Goal: Obtain resource: Download file/media

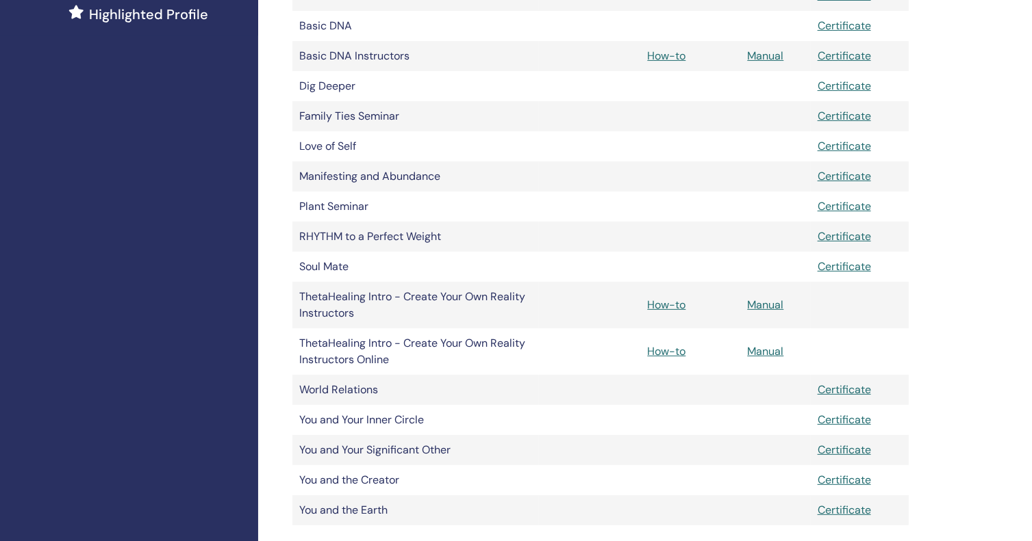
scroll to position [411, 0]
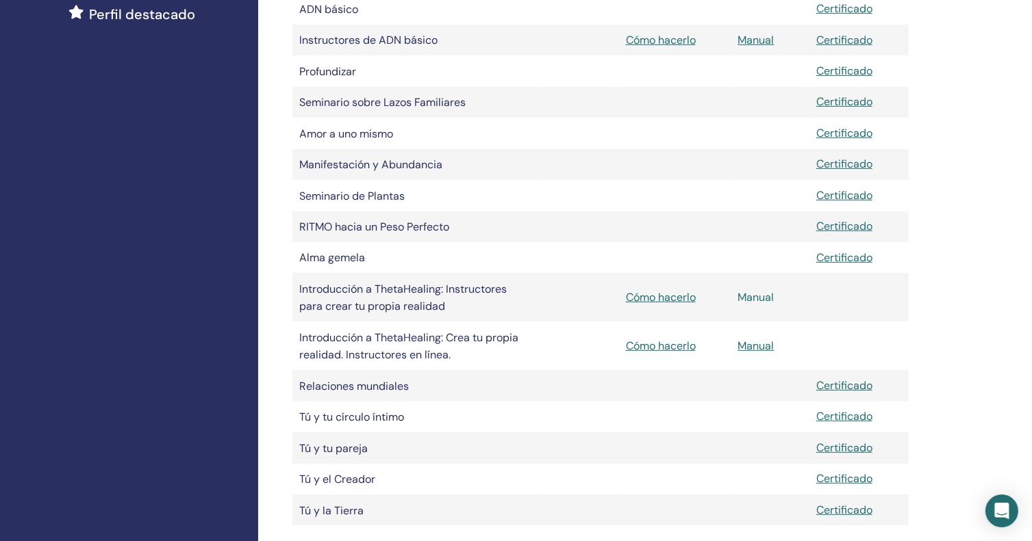
click at [764, 305] on font "Manual" at bounding box center [756, 297] width 36 height 14
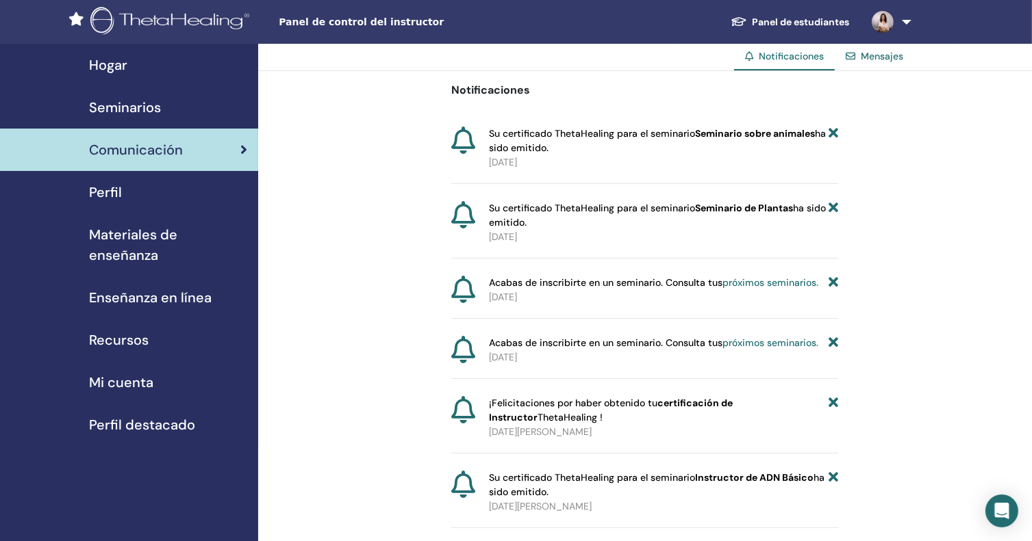
click at [134, 240] on font "Materiales de enseñanza" at bounding box center [133, 245] width 88 height 38
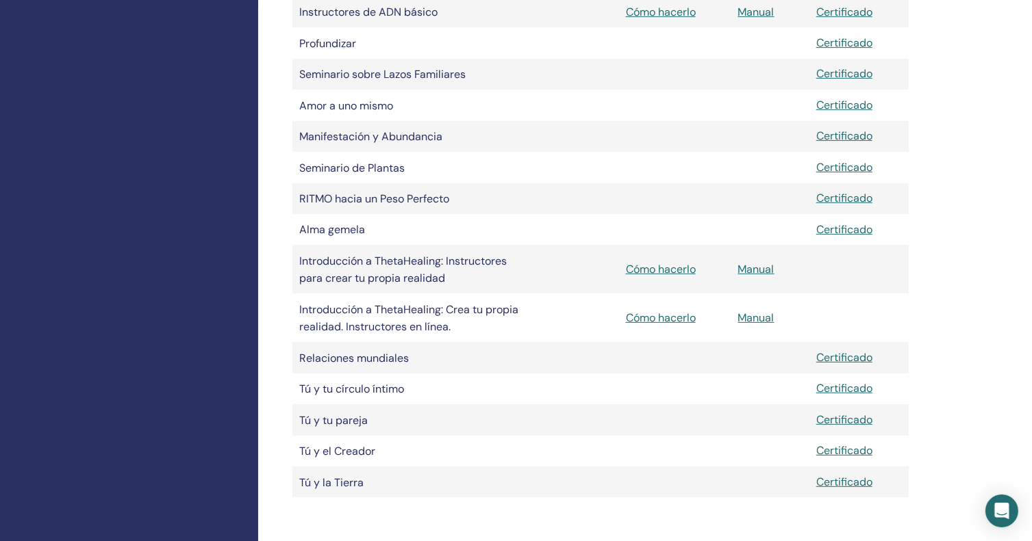
scroll to position [479, 0]
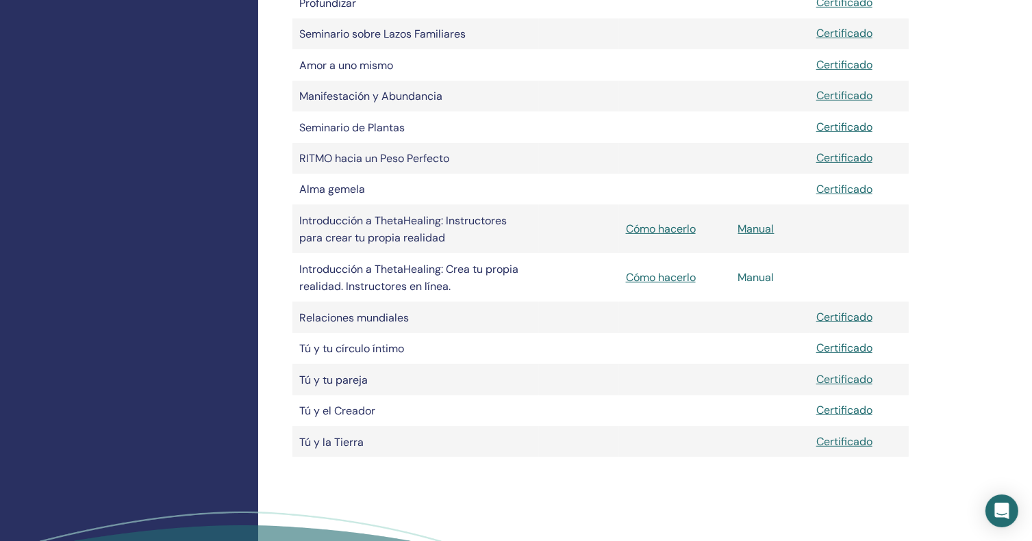
click at [759, 285] on font "Manual" at bounding box center [756, 277] width 36 height 14
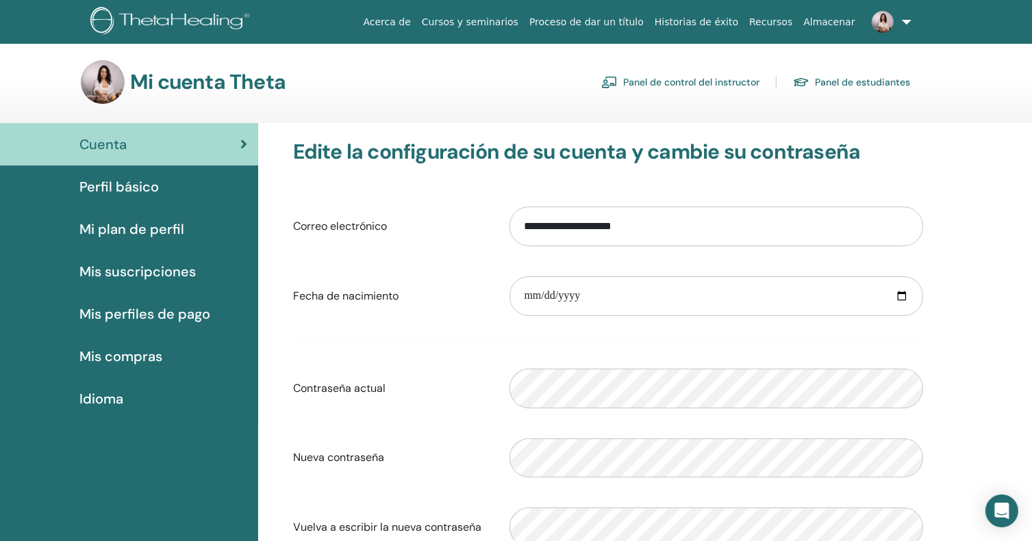
click at [663, 86] on font "Panel de control del instructor" at bounding box center [691, 83] width 136 height 12
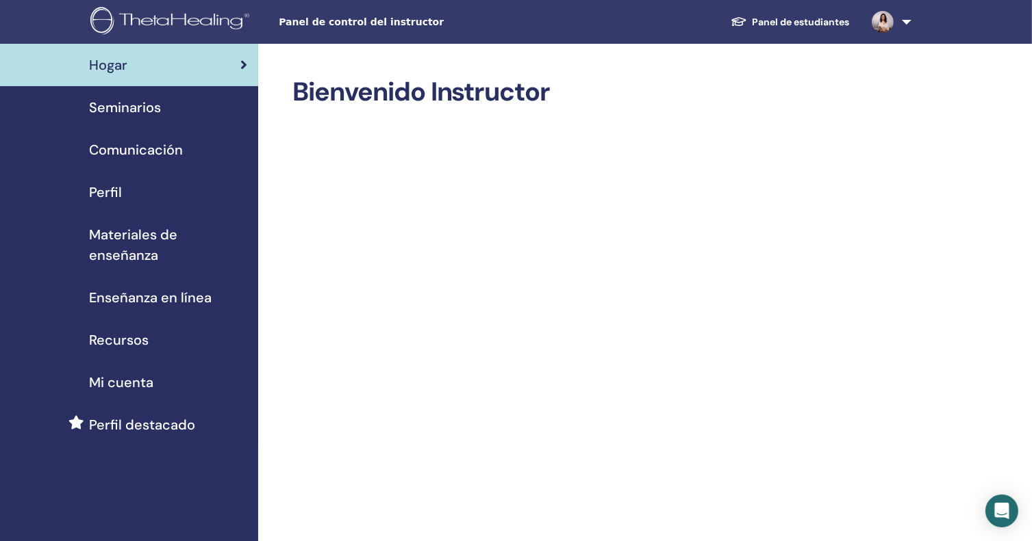
click at [140, 246] on font "Materiales de enseñanza" at bounding box center [133, 245] width 88 height 38
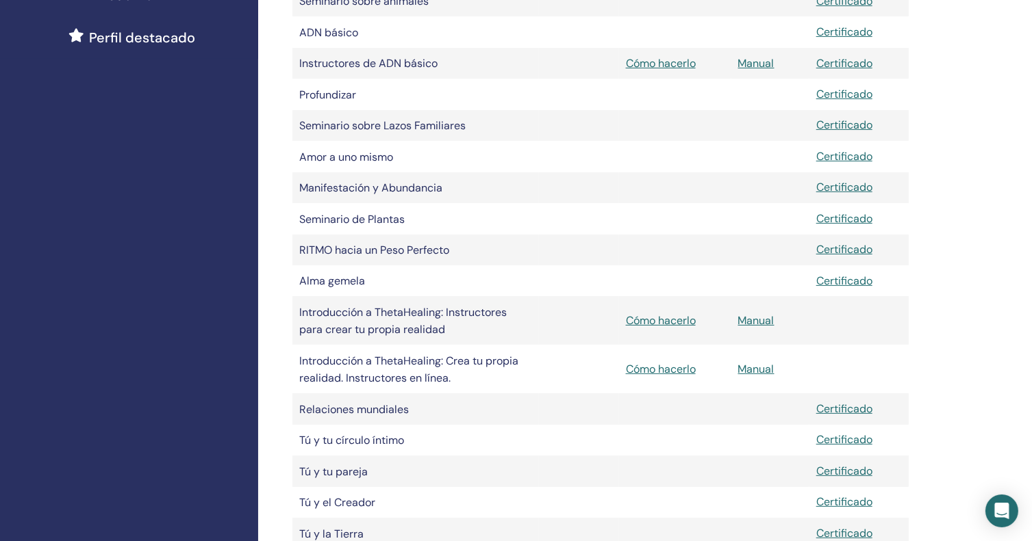
scroll to position [205, 0]
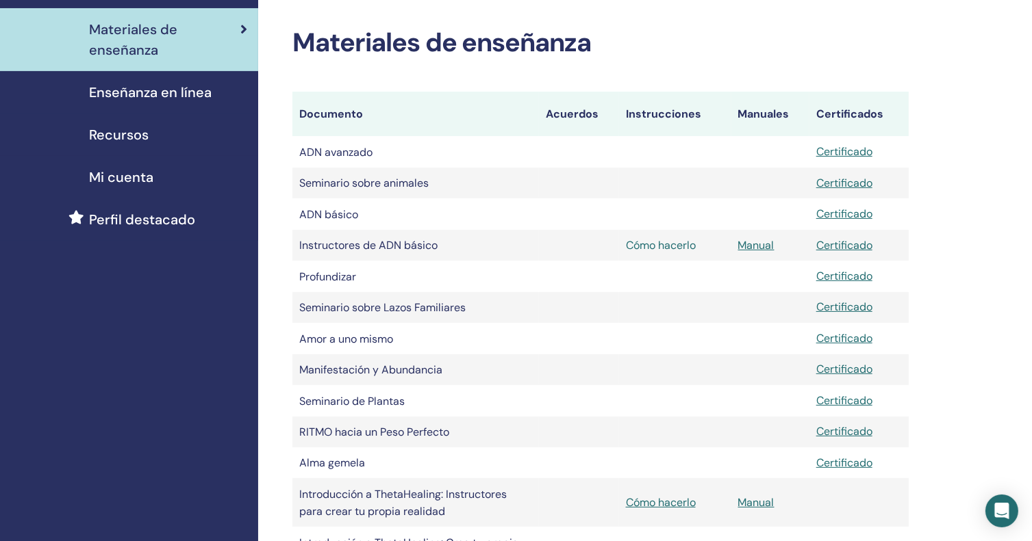
click at [660, 244] on font "Cómo hacerlo" at bounding box center [661, 245] width 70 height 14
